Goal: Transaction & Acquisition: Purchase product/service

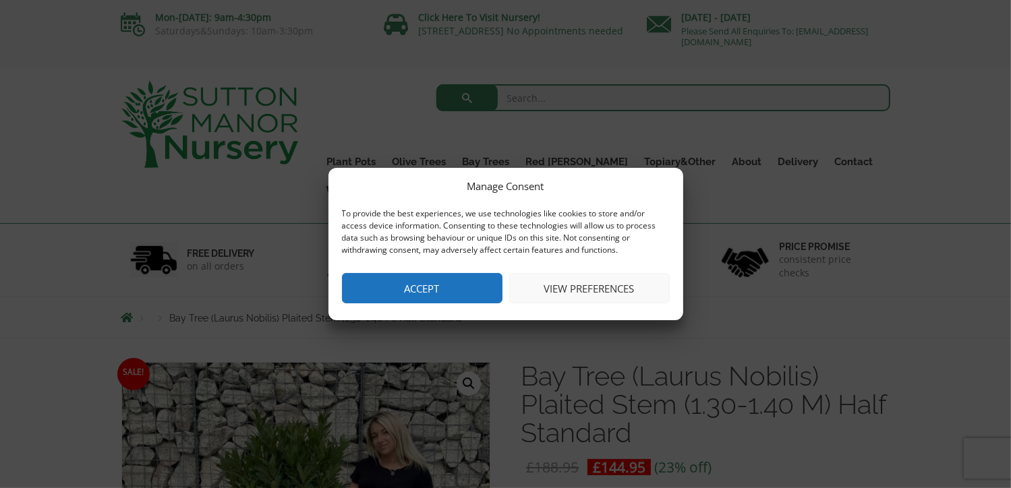
click at [575, 293] on button "View preferences" at bounding box center [589, 288] width 161 height 30
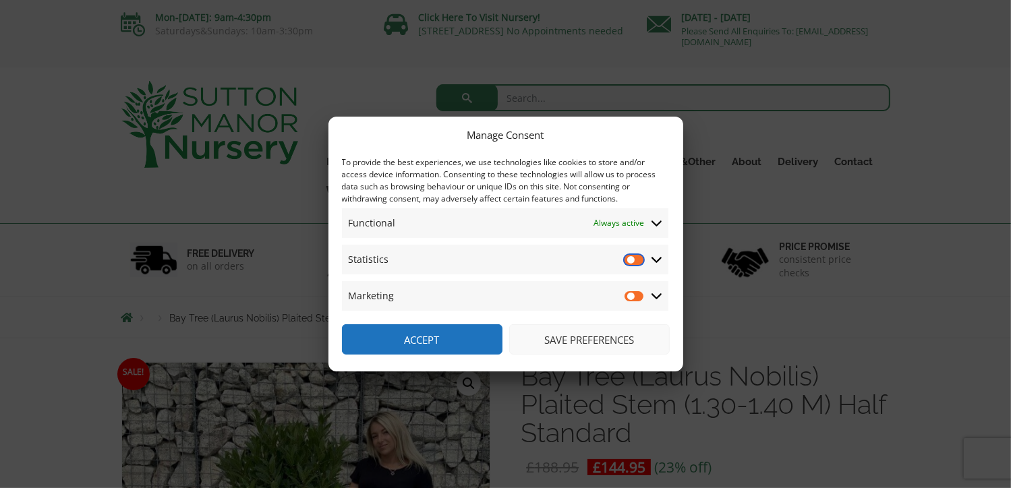
click at [639, 265] on input "Statistics" at bounding box center [634, 259] width 20 height 13
checkbox input "true"
click at [637, 293] on input "Marketing" at bounding box center [634, 295] width 20 height 13
checkbox input "true"
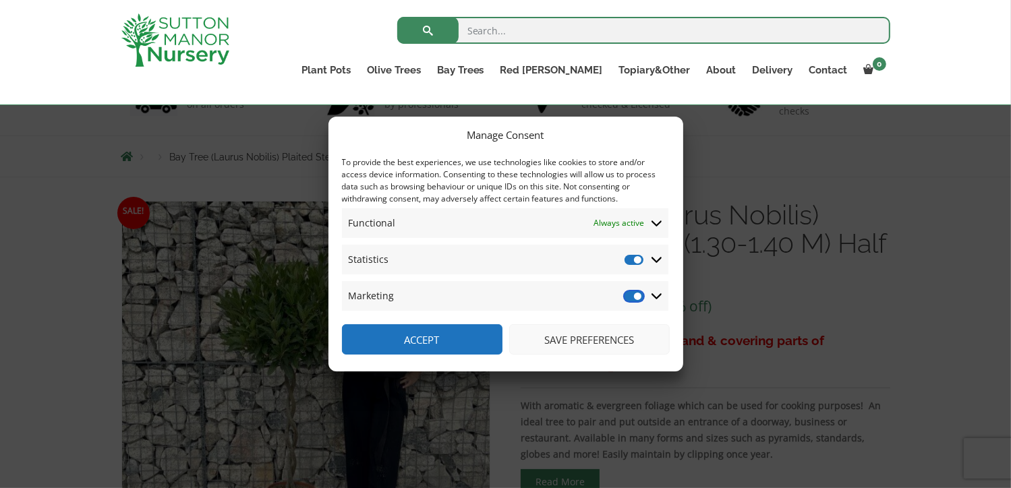
scroll to position [178, 0]
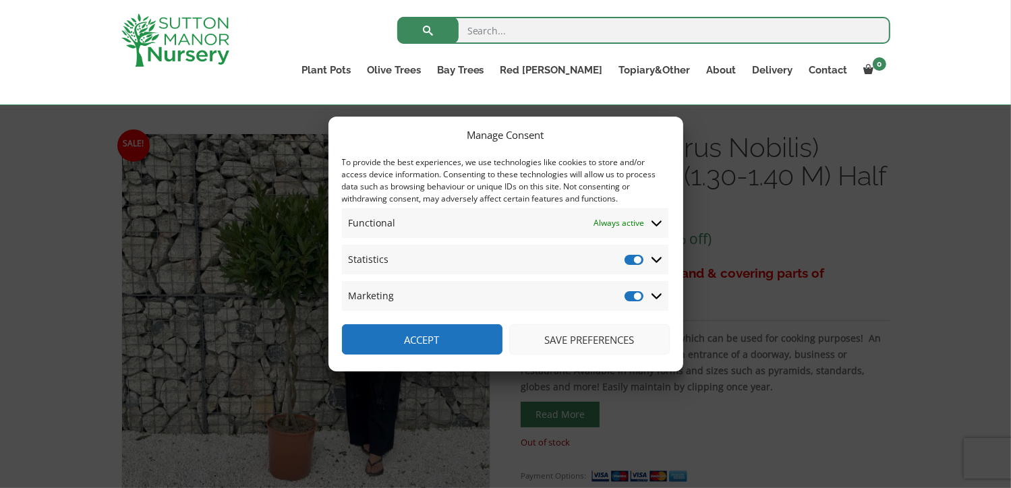
click at [579, 343] on button "Save preferences" at bounding box center [589, 339] width 161 height 30
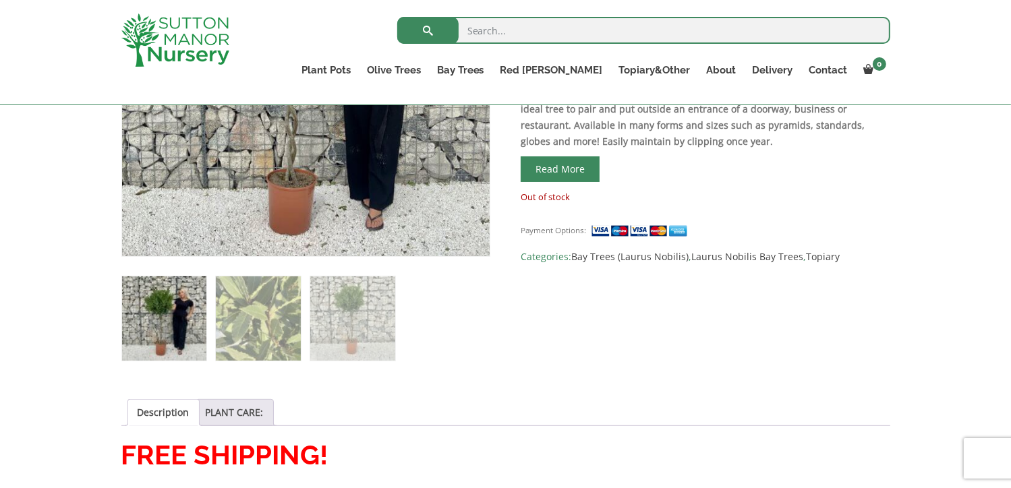
scroll to position [289, 0]
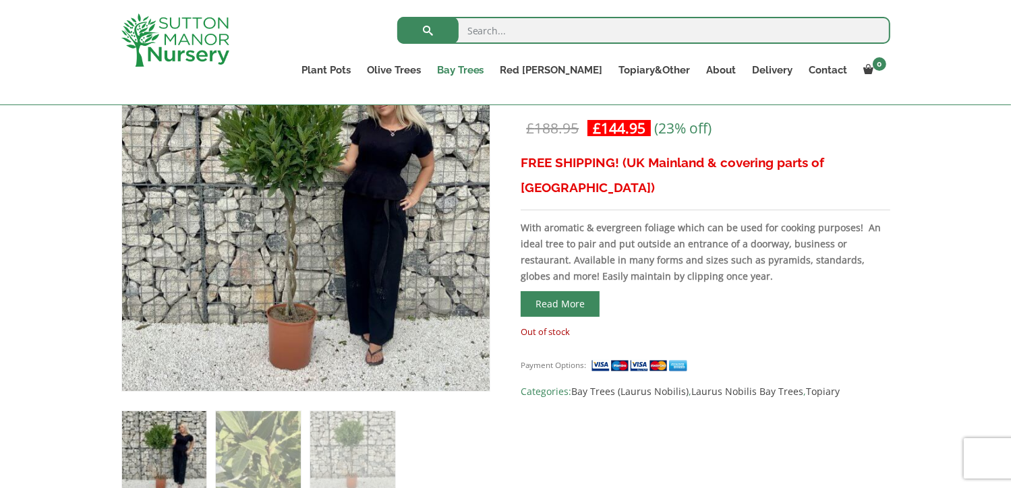
click at [492, 68] on link "Bay Trees" at bounding box center [460, 70] width 63 height 19
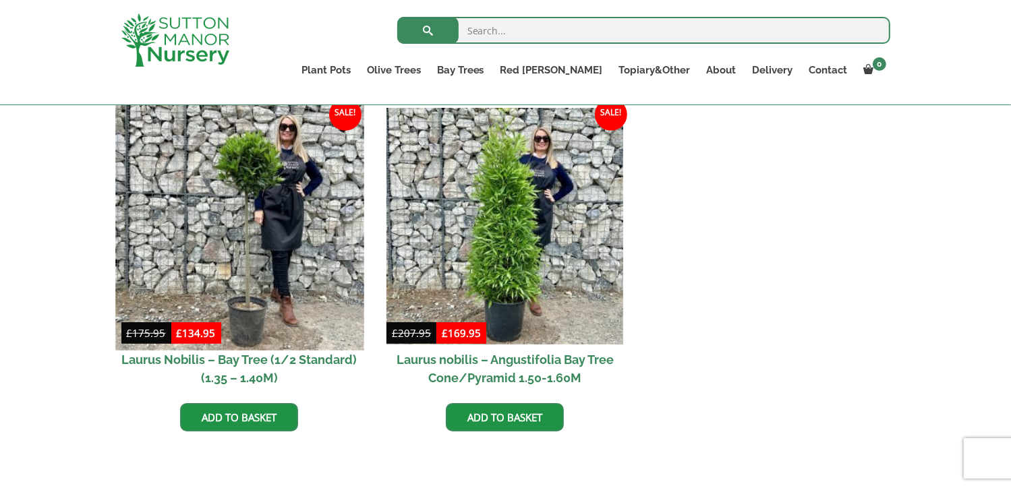
scroll to position [650, 0]
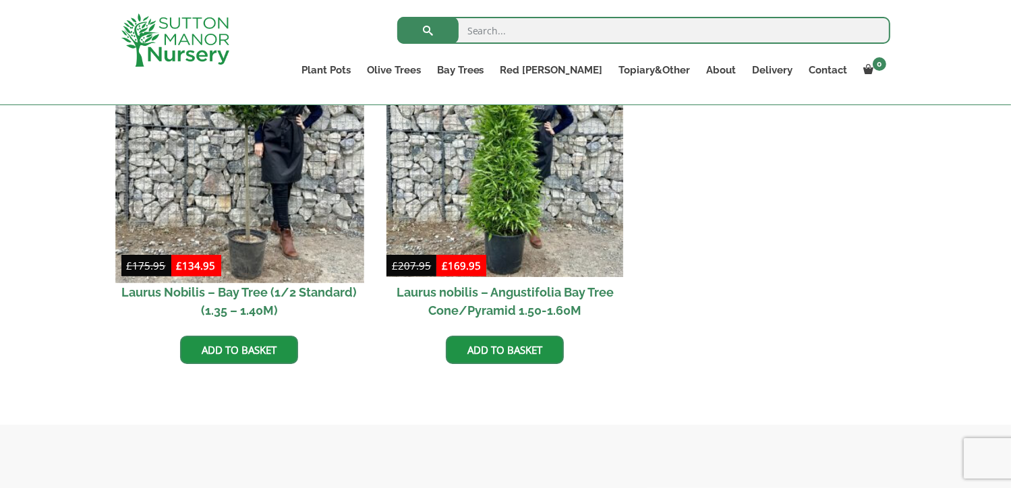
click at [247, 229] on img at bounding box center [239, 158] width 248 height 248
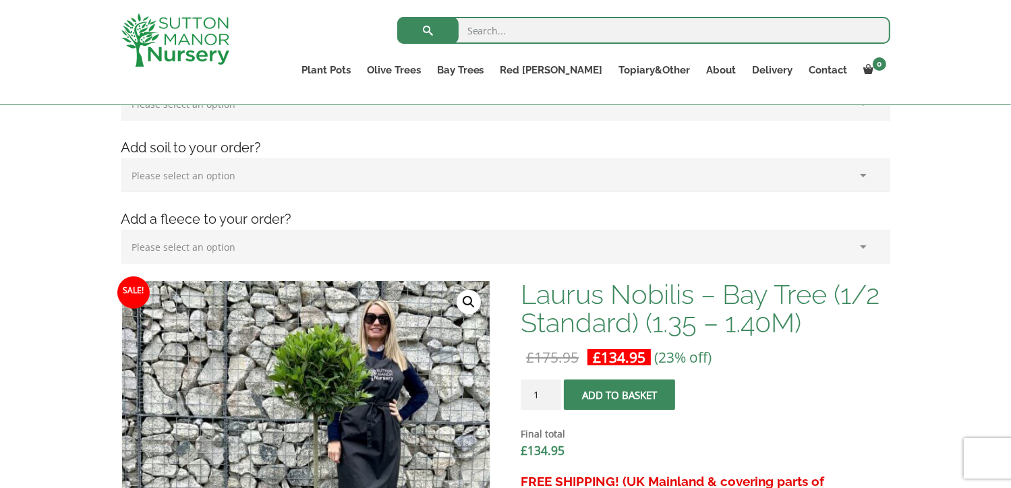
scroll to position [380, 0]
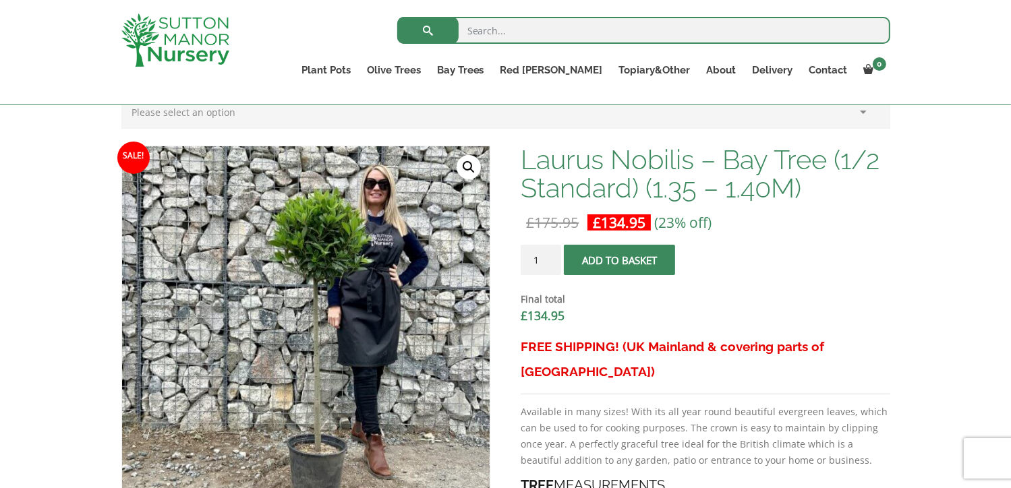
click at [629, 261] on button "Add to basket" at bounding box center [619, 260] width 111 height 30
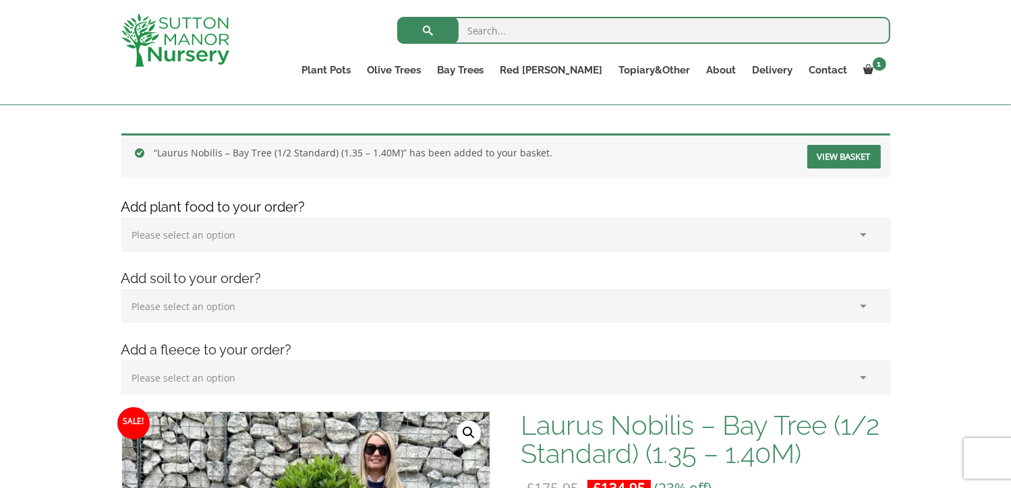
scroll to position [448, 0]
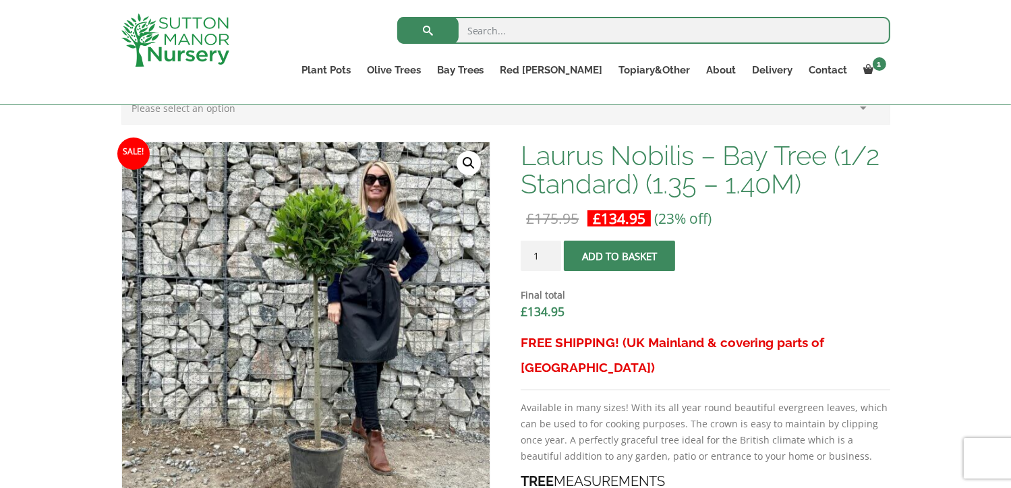
click at [620, 256] on span "submit" at bounding box center [620, 256] width 0 height 0
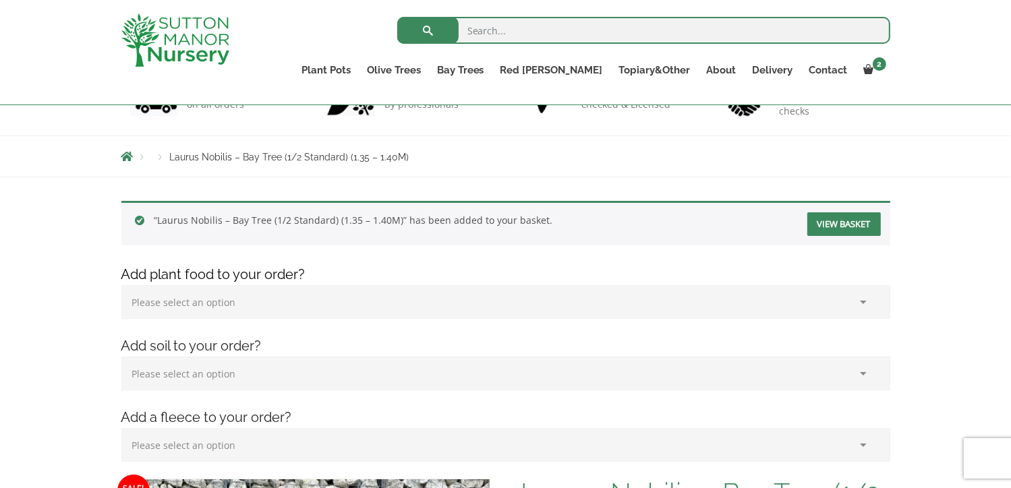
scroll to position [245, 0]
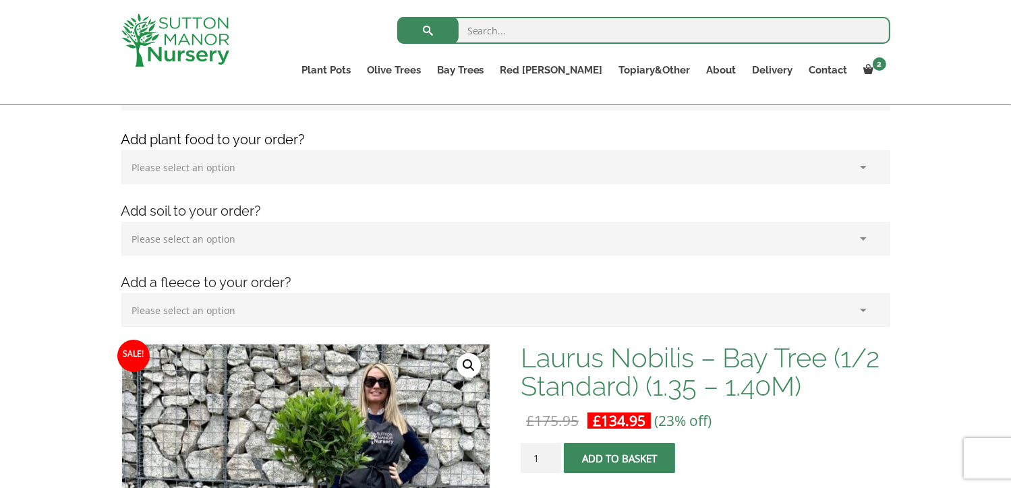
click at [219, 240] on select "Please select an option (x1) 75L Bag (£34.99) (x2) 75L Bag (£69.98) (x3) 75L Ba…" at bounding box center [505, 239] width 769 height 34
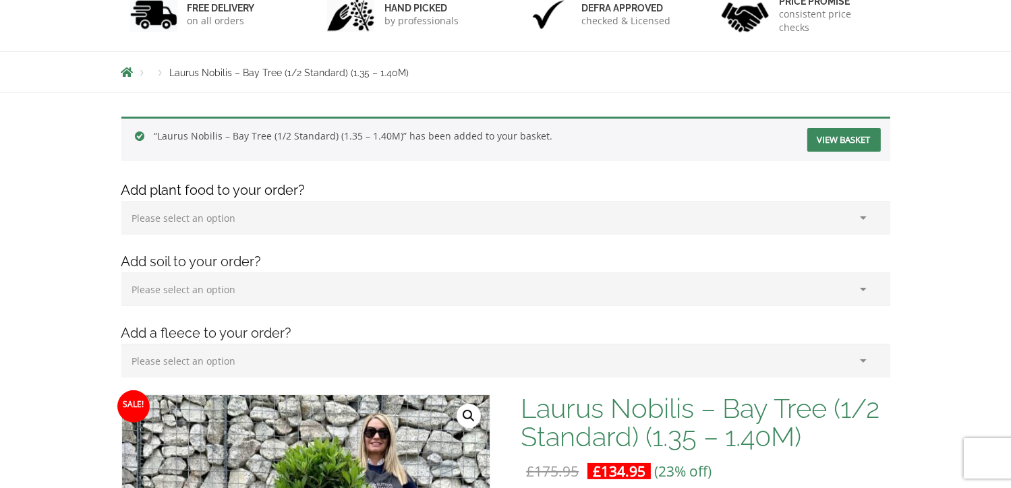
scroll to position [0, 0]
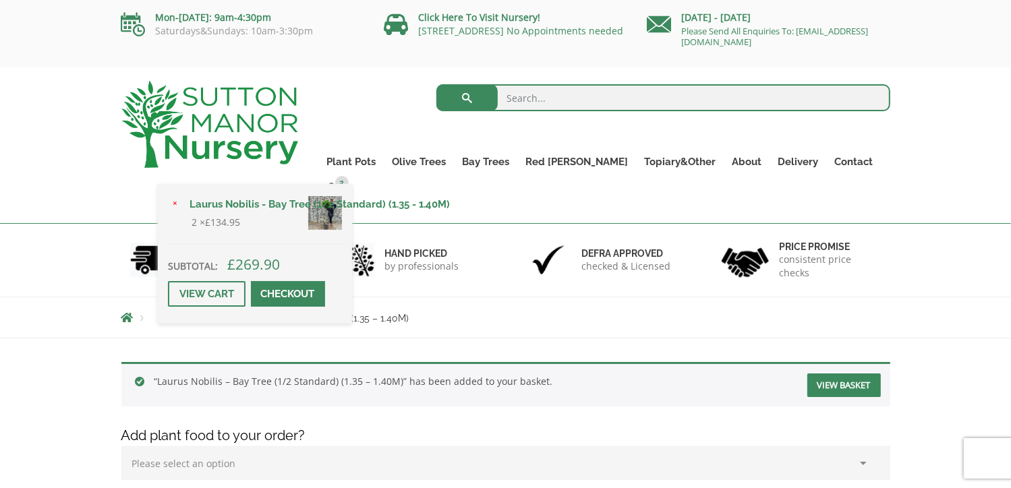
click at [288, 294] on span at bounding box center [288, 294] width 0 height 0
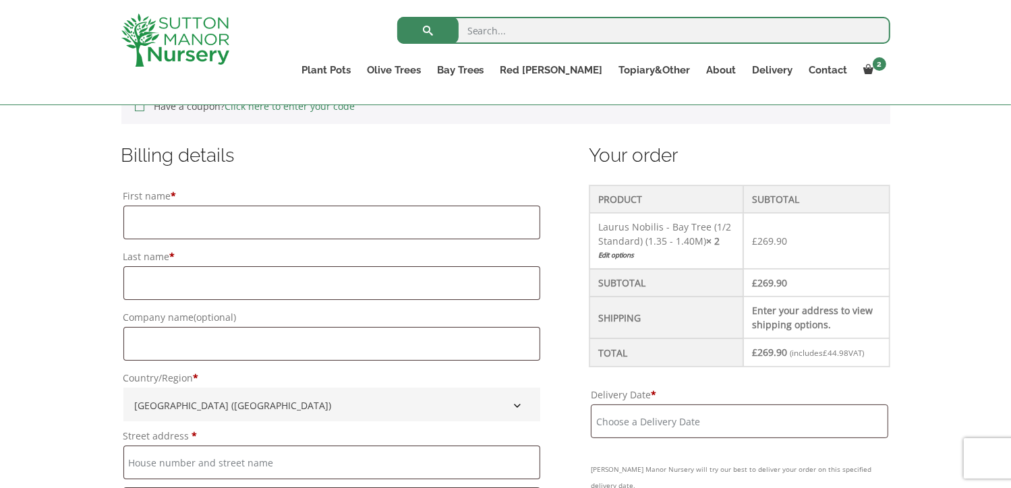
scroll to position [380, 0]
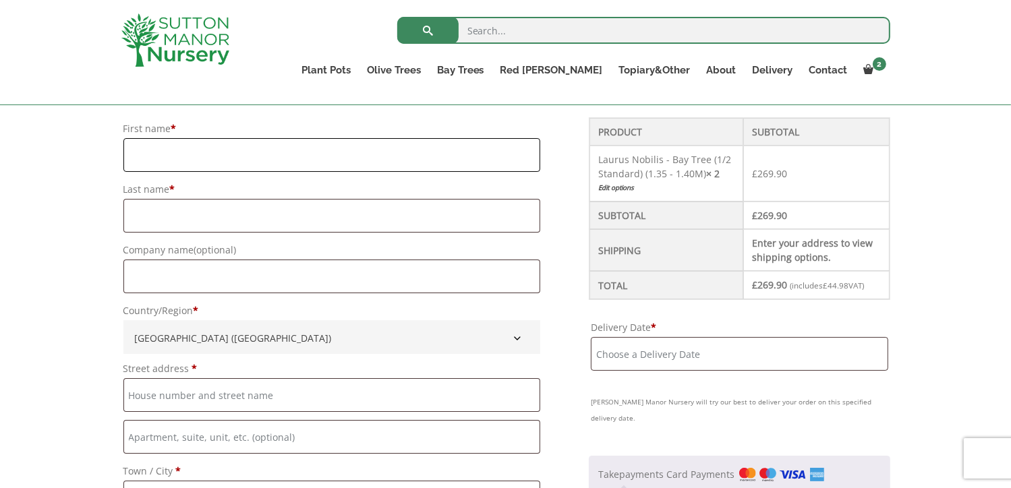
drag, startPoint x: 182, startPoint y: 159, endPoint x: 194, endPoint y: 160, distance: 12.2
click at [185, 160] on input "First name *" at bounding box center [331, 155] width 417 height 34
type input "[PERSON_NAME]"
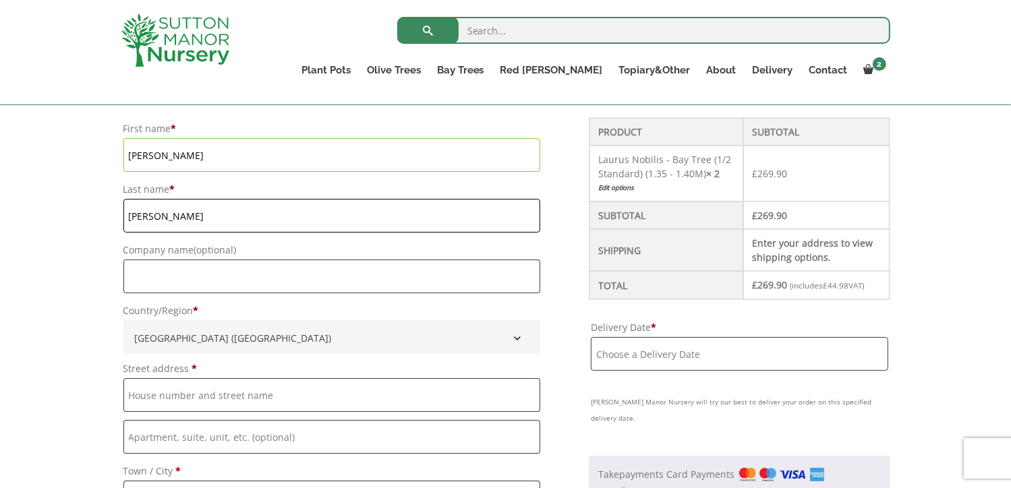
type input "[PERSON_NAME]"
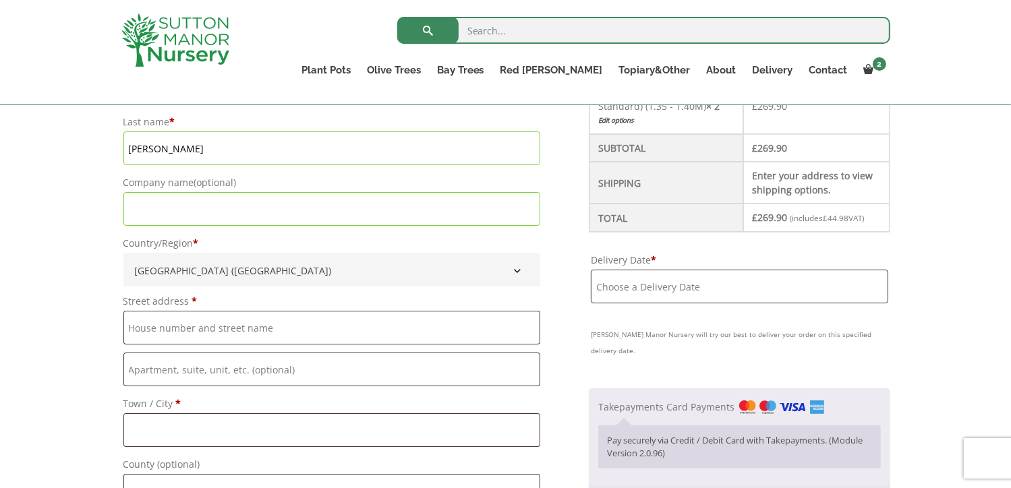
scroll to position [515, 0]
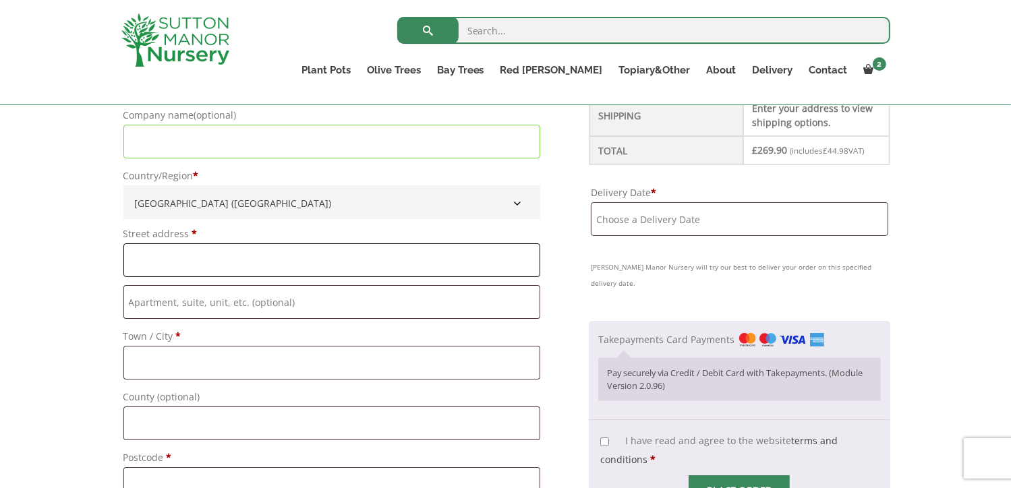
click at [167, 258] on input "Street address *" at bounding box center [331, 260] width 417 height 34
type input "Widford Weydown ROad"
type input "Haslemere"
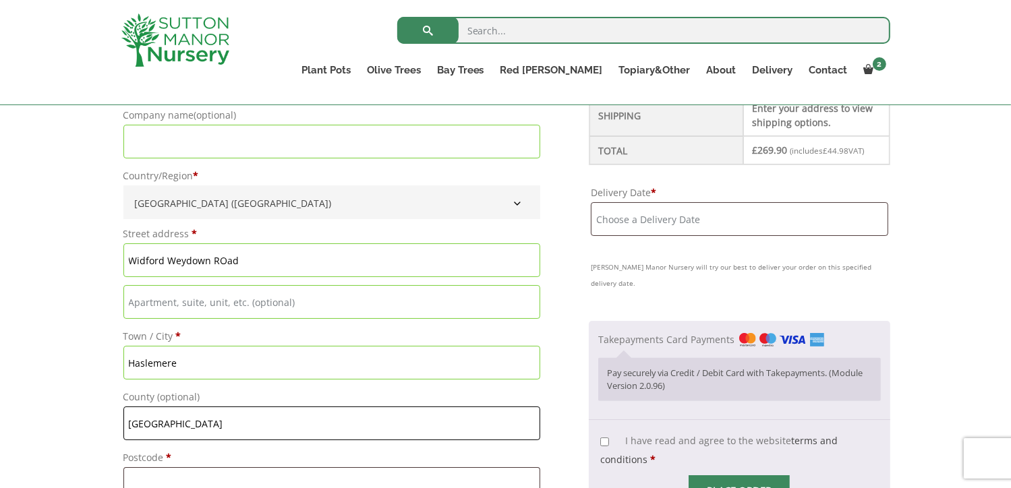
type input "[GEOGRAPHIC_DATA]"
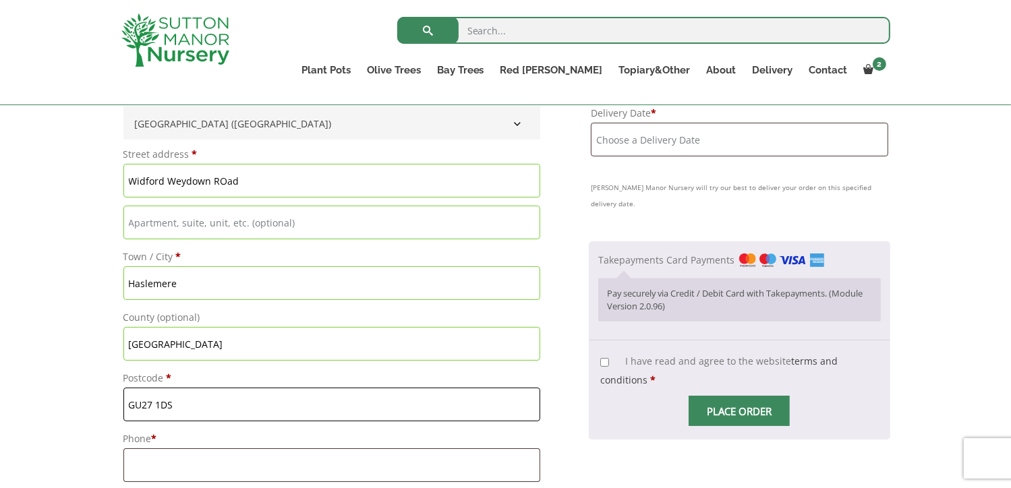
scroll to position [392, 0]
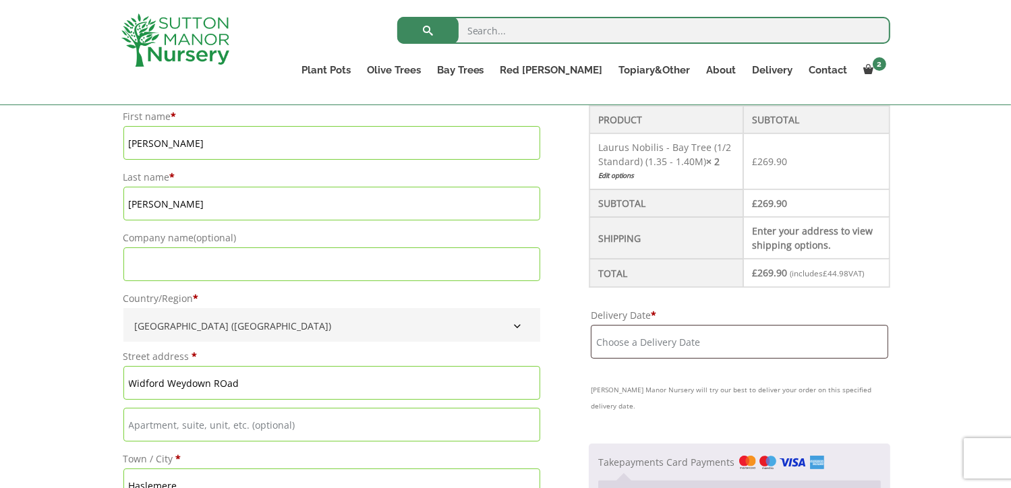
type input "GU27 1DS"
click at [663, 346] on input "Delivery Date *" at bounding box center [739, 342] width 297 height 34
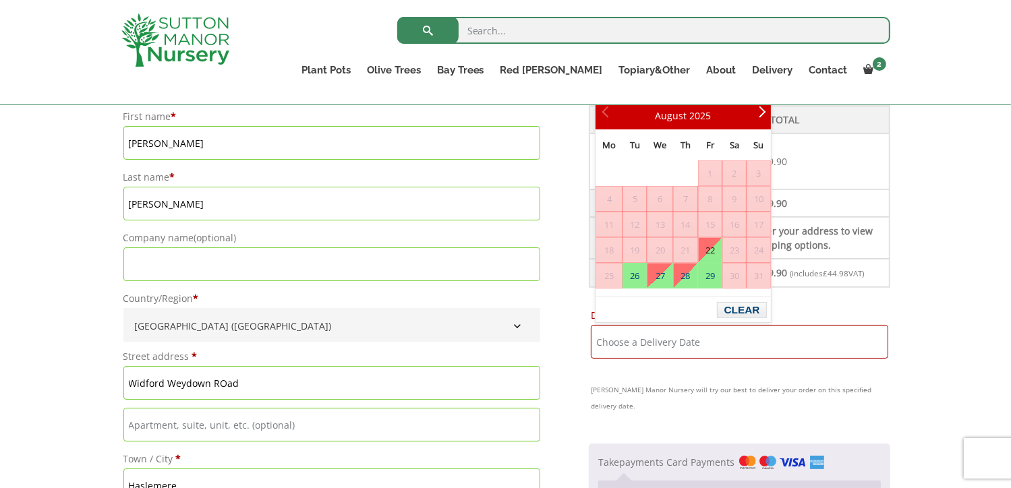
click at [706, 245] on link "22" at bounding box center [710, 250] width 23 height 24
type input "[DATE]"
